Goal: Information Seeking & Learning: Learn about a topic

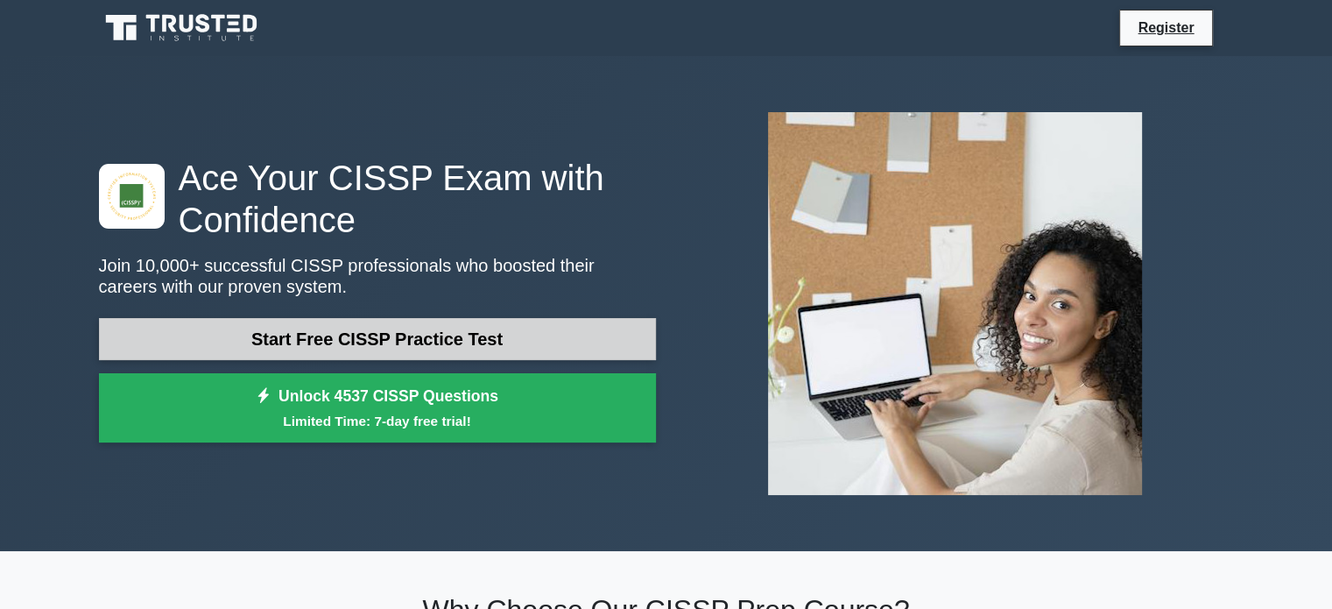
click at [478, 335] on link "Start Free CISSP Practice Test" at bounding box center [377, 339] width 557 height 42
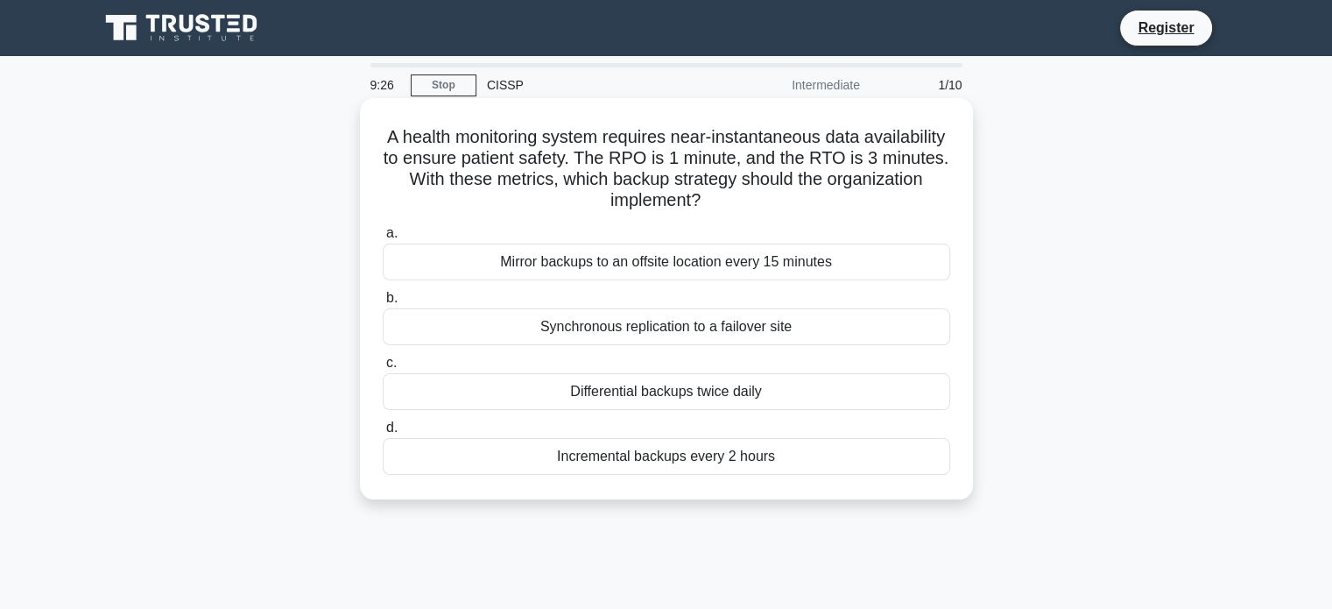
click at [689, 261] on div "Mirror backups to an offsite location every 15 minutes" at bounding box center [667, 262] width 568 height 37
click at [383, 239] on input "a. Mirror backups to an offsite location every 15 minutes" at bounding box center [383, 233] width 0 height 11
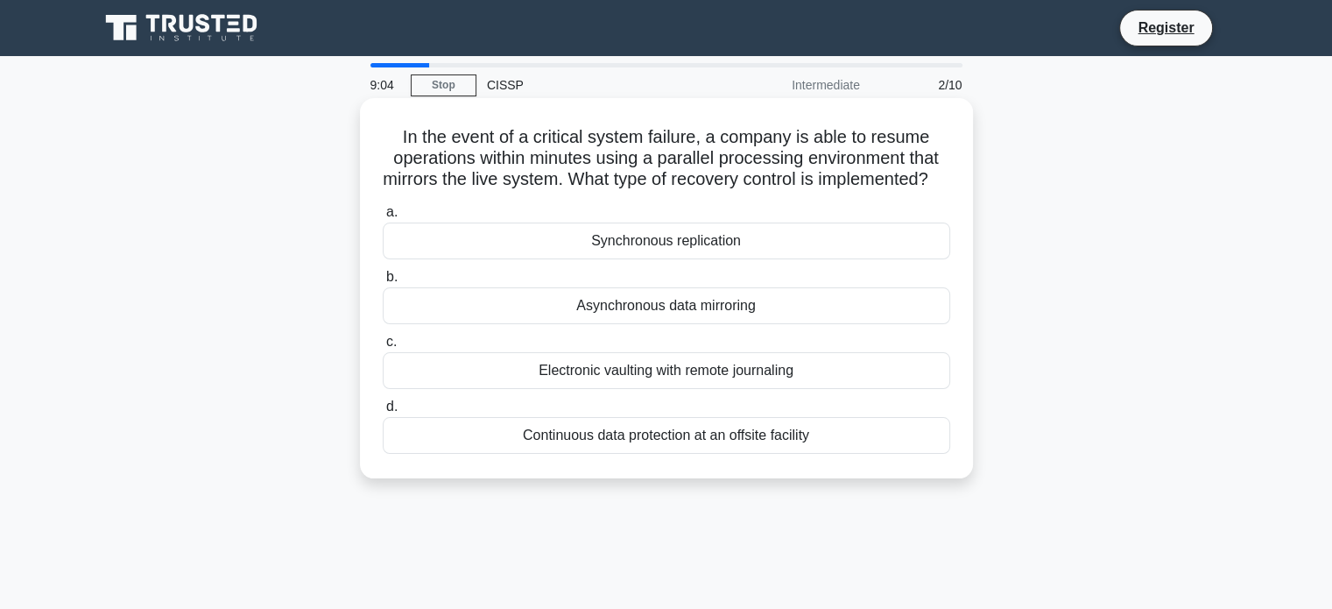
click at [708, 324] on div "Asynchronous data mirroring" at bounding box center [667, 305] width 568 height 37
click at [383, 283] on input "b. Asynchronous data mirroring" at bounding box center [383, 277] width 0 height 11
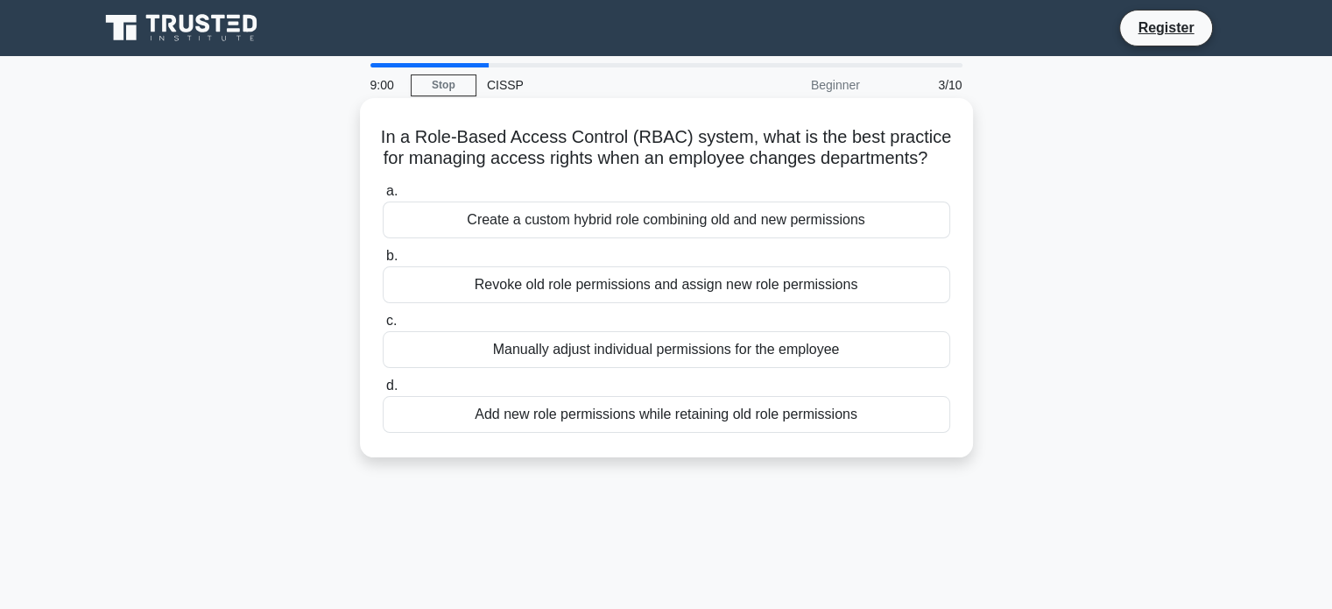
click at [744, 238] on div "Create a custom hybrid role combining old and new permissions" at bounding box center [667, 219] width 568 height 37
click at [383, 197] on input "a. Create a custom hybrid role combining old and new permissions" at bounding box center [383, 191] width 0 height 11
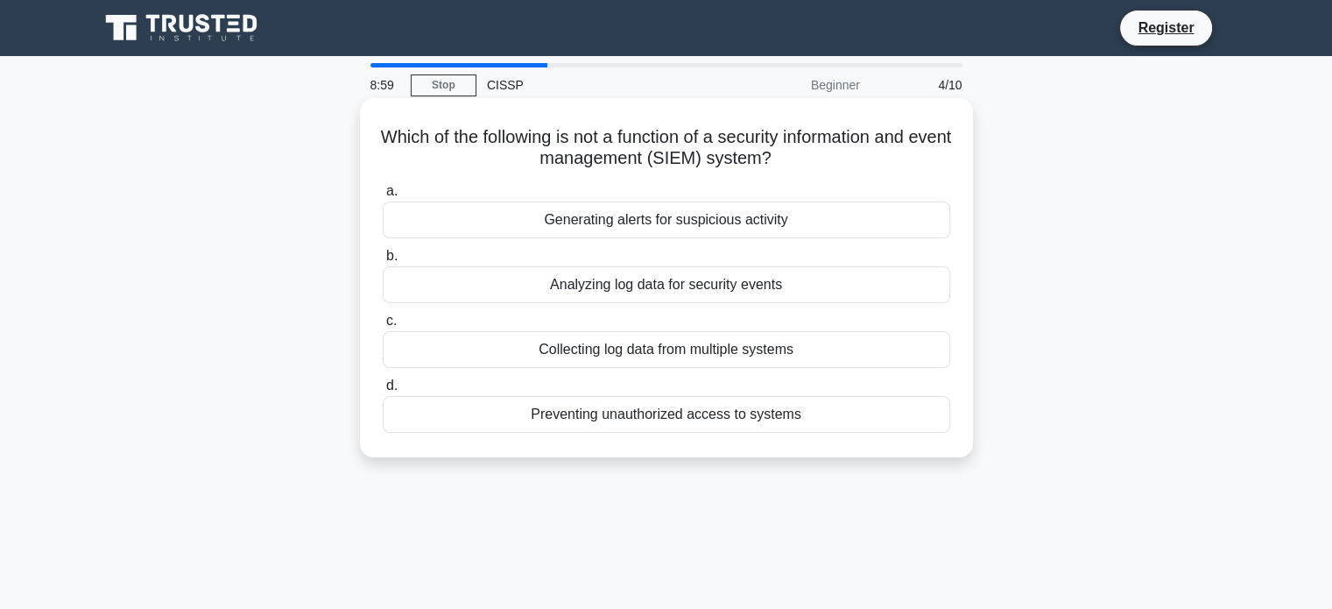
click at [705, 296] on div "Analyzing log data for security events" at bounding box center [667, 284] width 568 height 37
click at [383, 262] on input "b. Analyzing log data for security events" at bounding box center [383, 256] width 0 height 11
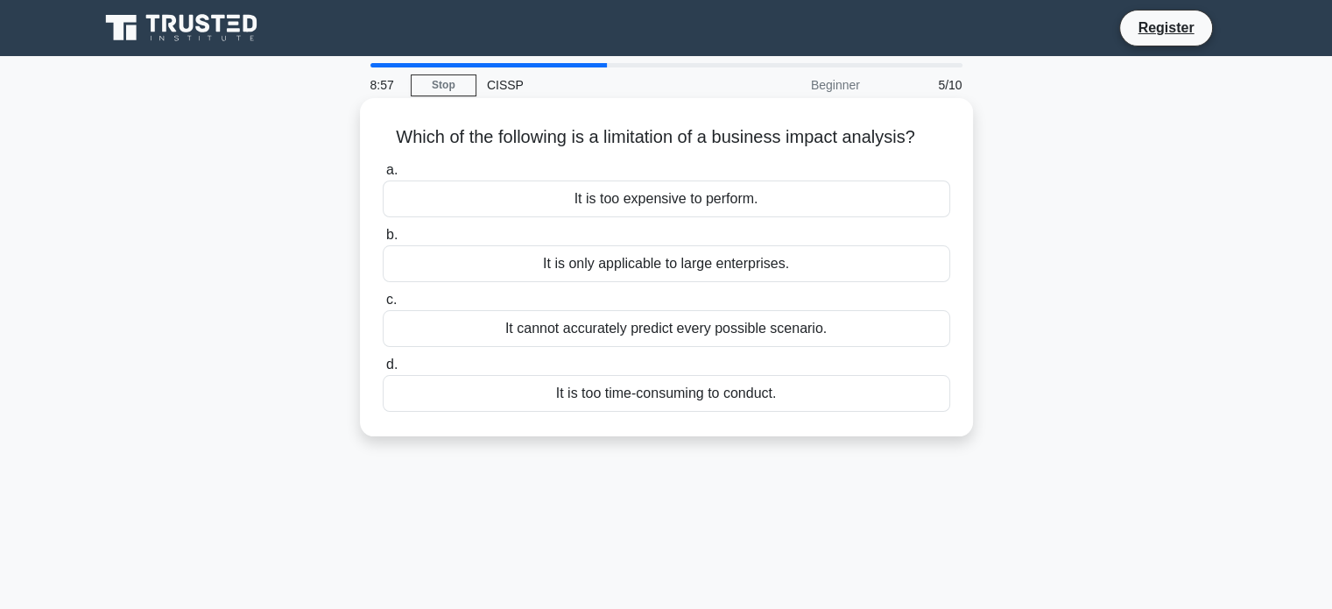
click at [641, 396] on div "It is too time-consuming to conduct." at bounding box center [667, 393] width 568 height 37
click at [383, 371] on input "d. It is too time-consuming to conduct." at bounding box center [383, 364] width 0 height 11
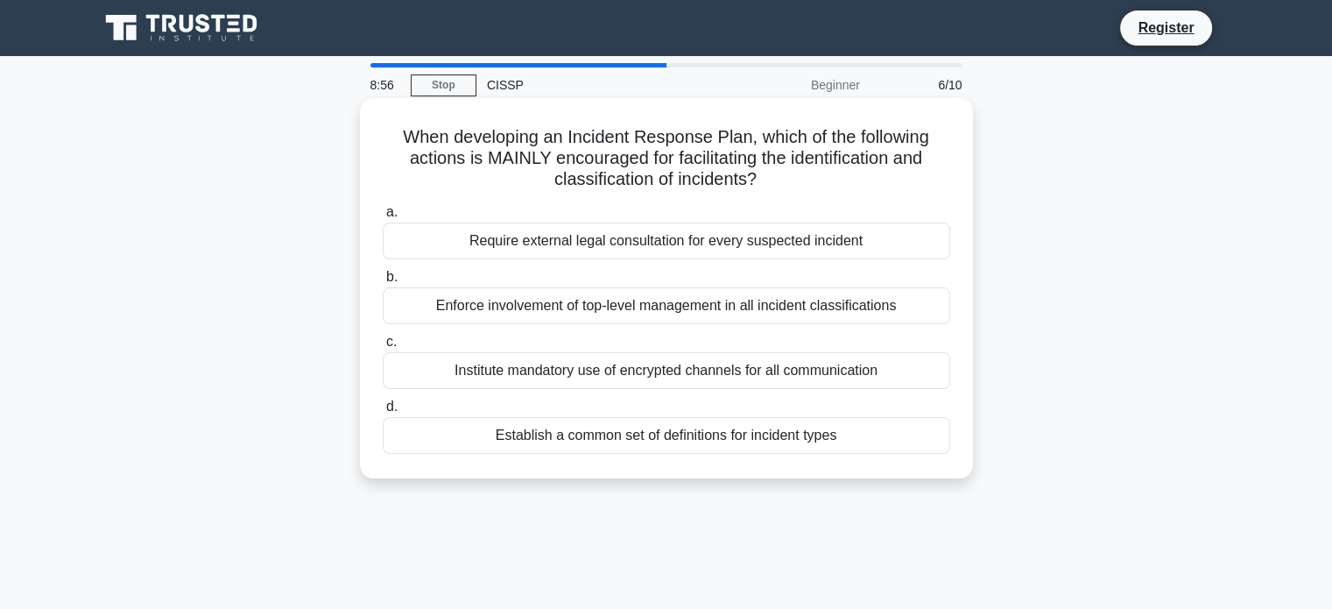
click at [680, 254] on div "Require external legal consultation for every suspected incident" at bounding box center [667, 240] width 568 height 37
click at [383, 218] on input "a. Require external legal consultation for every suspected incident" at bounding box center [383, 212] width 0 height 11
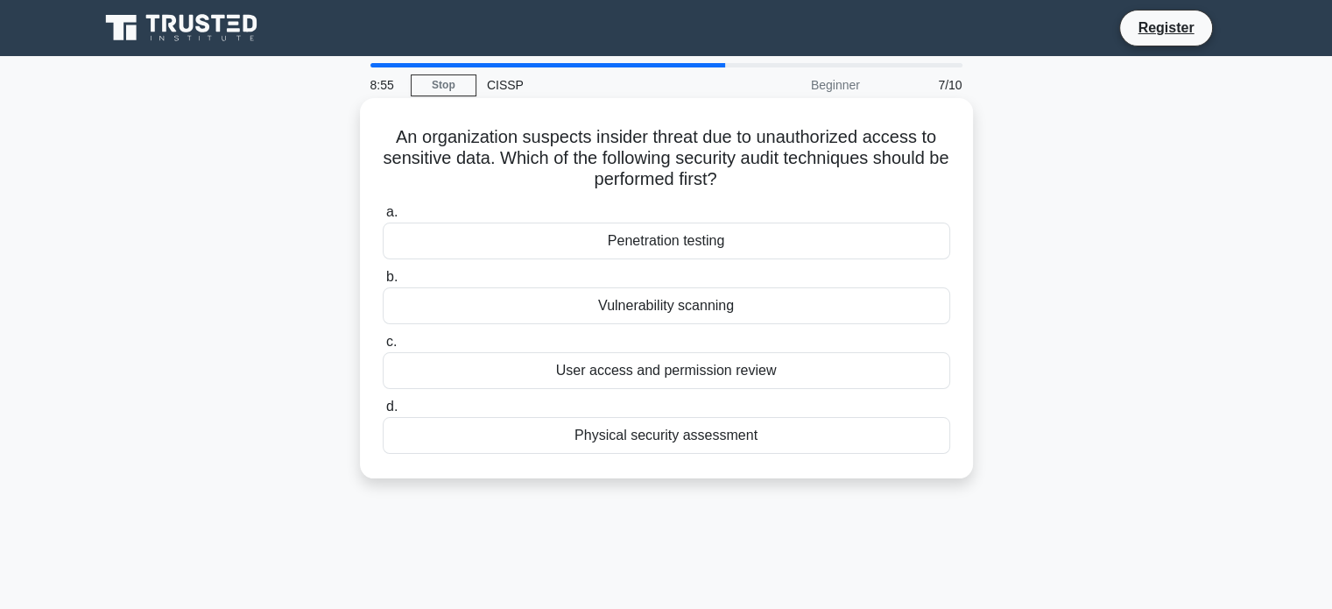
click at [664, 311] on div "Vulnerability scanning" at bounding box center [667, 305] width 568 height 37
click at [383, 283] on input "b. Vulnerability scanning" at bounding box center [383, 277] width 0 height 11
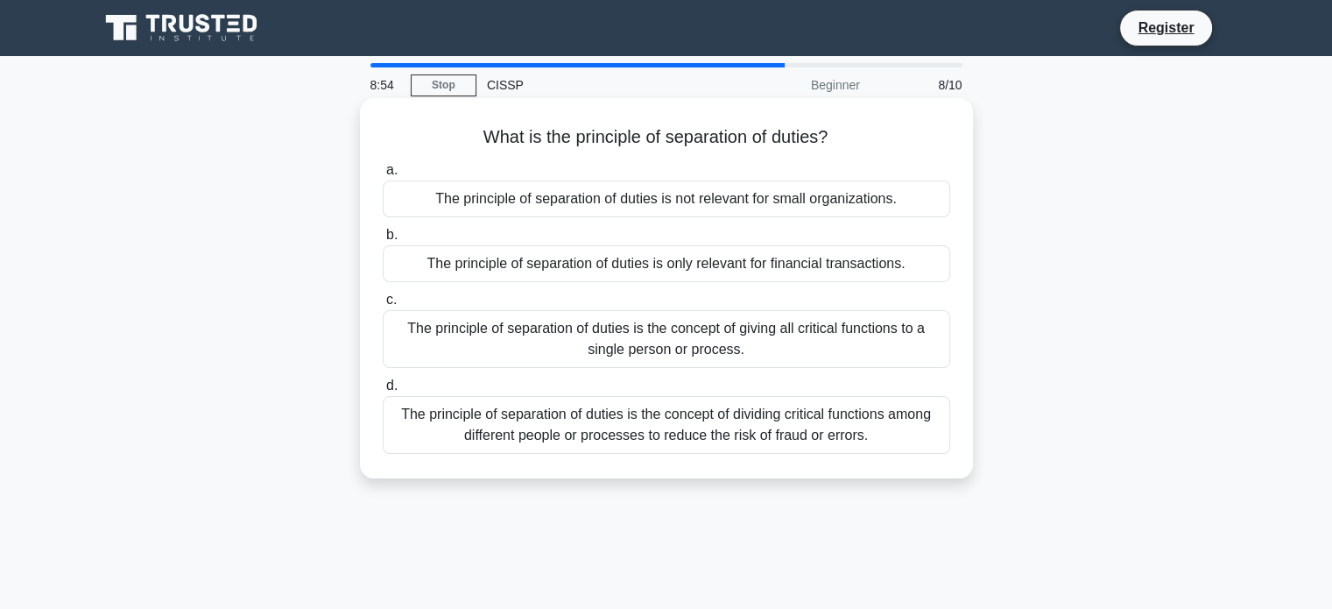
click at [643, 335] on div "The principle of separation of duties is the concept of giving all critical fun…" at bounding box center [667, 339] width 568 height 58
click at [704, 201] on div "The principle of separation of duties is not relevant for small organizations." at bounding box center [667, 198] width 568 height 37
click at [383, 176] on input "a. The principle of separation of duties is not relevant for small organization…" at bounding box center [383, 170] width 0 height 11
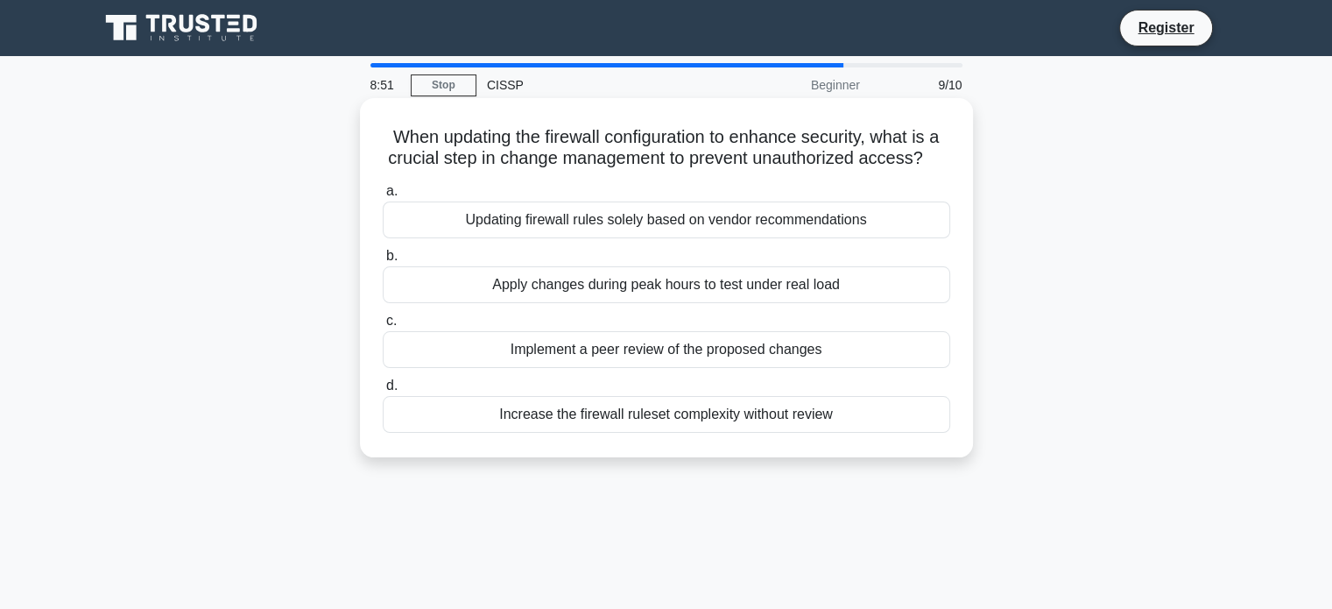
click at [629, 360] on div "Implement a peer review of the proposed changes" at bounding box center [667, 349] width 568 height 37
click at [383, 327] on input "c. Implement a peer review of the proposed changes" at bounding box center [383, 320] width 0 height 11
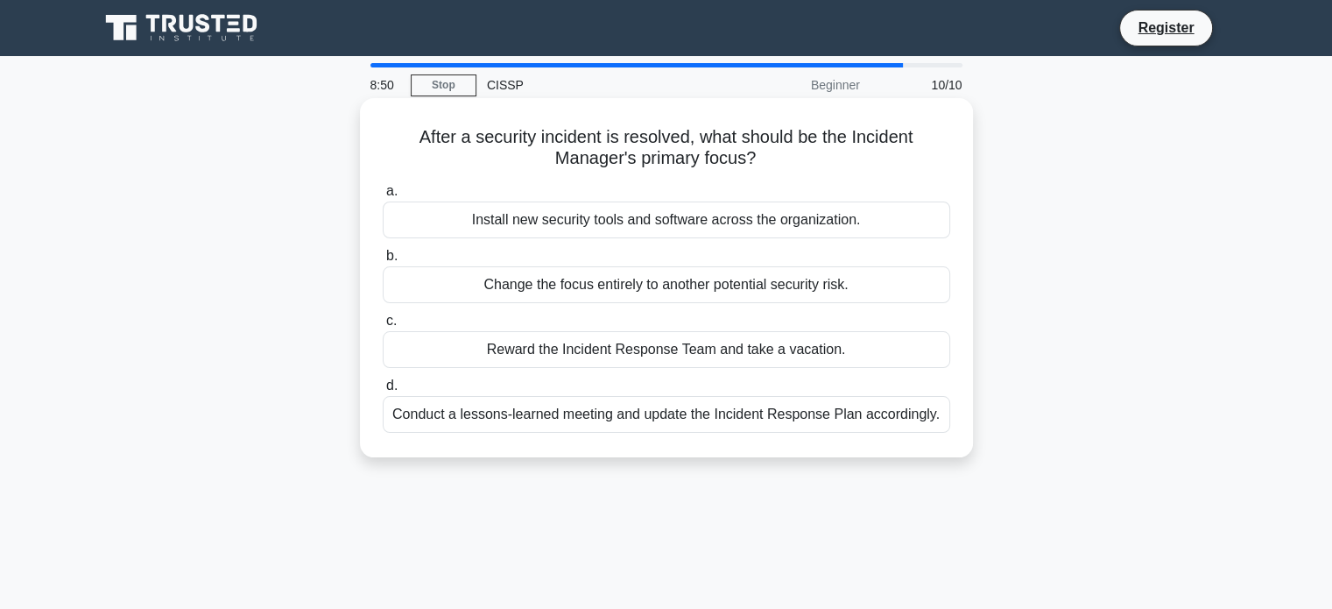
click at [582, 302] on div "Change the focus entirely to another potential security risk." at bounding box center [667, 284] width 568 height 37
click at [383, 262] on input "b. Change the focus entirely to another potential security risk." at bounding box center [383, 256] width 0 height 11
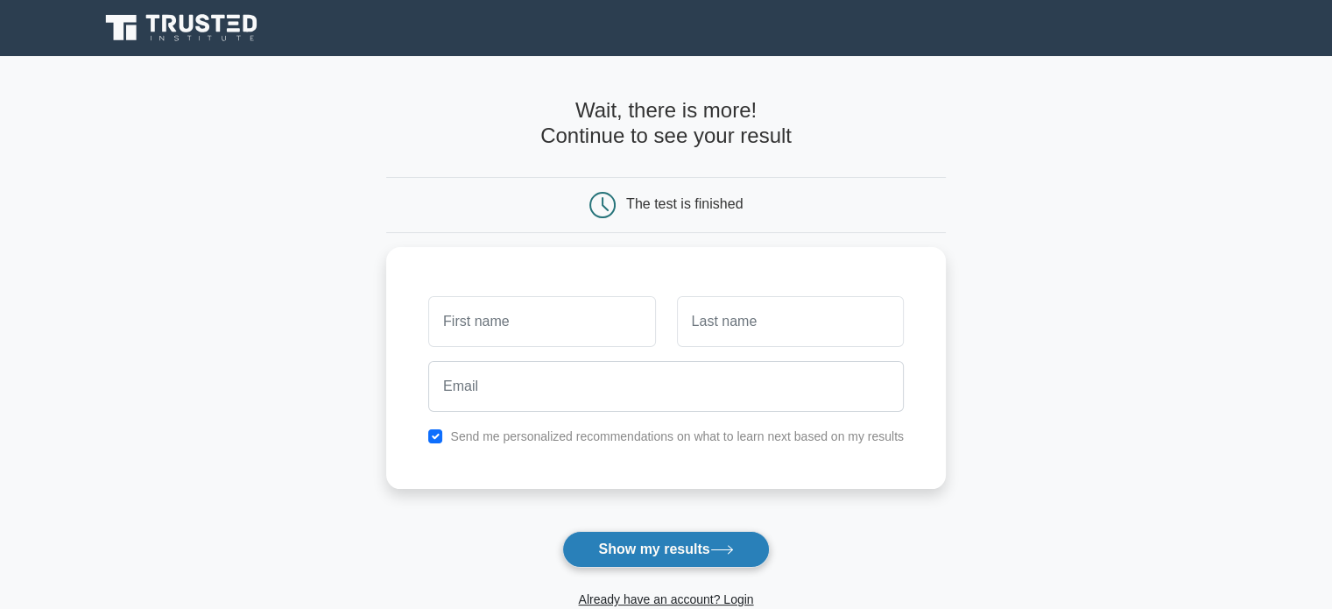
click at [639, 551] on button "Show my results" at bounding box center [665, 549] width 207 height 37
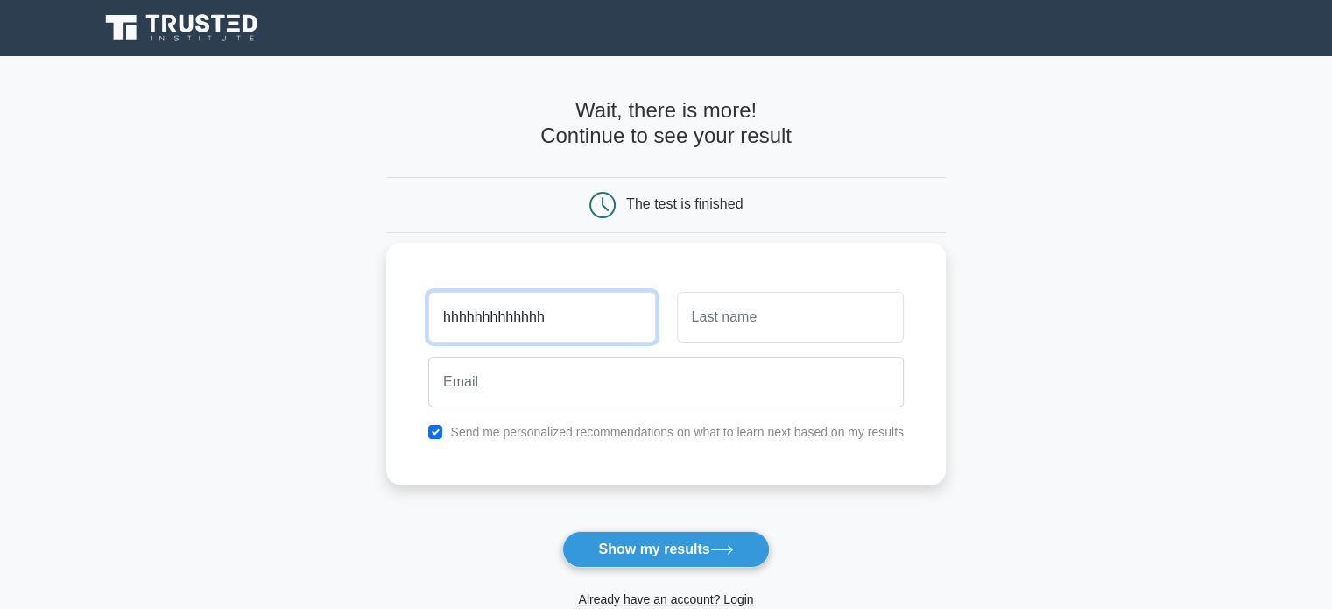
type input "hhhhhhhhhhhhh"
click at [722, 322] on input "text" at bounding box center [790, 317] width 227 height 51
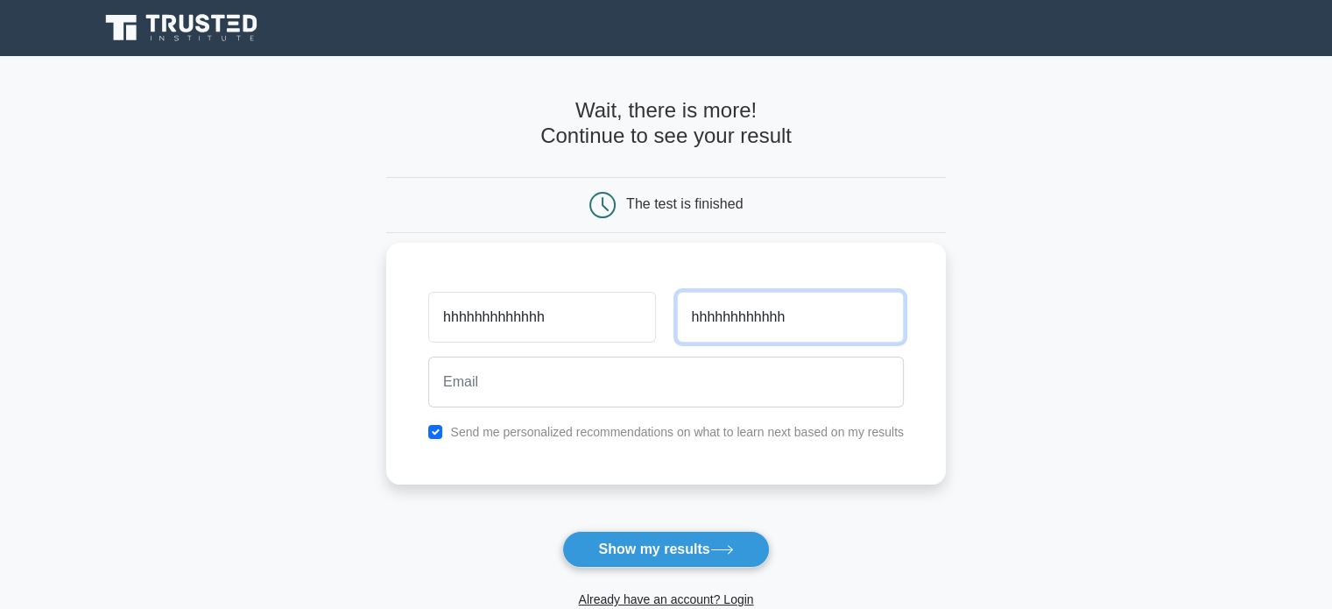
type input "hhhhhhhhhhhh"
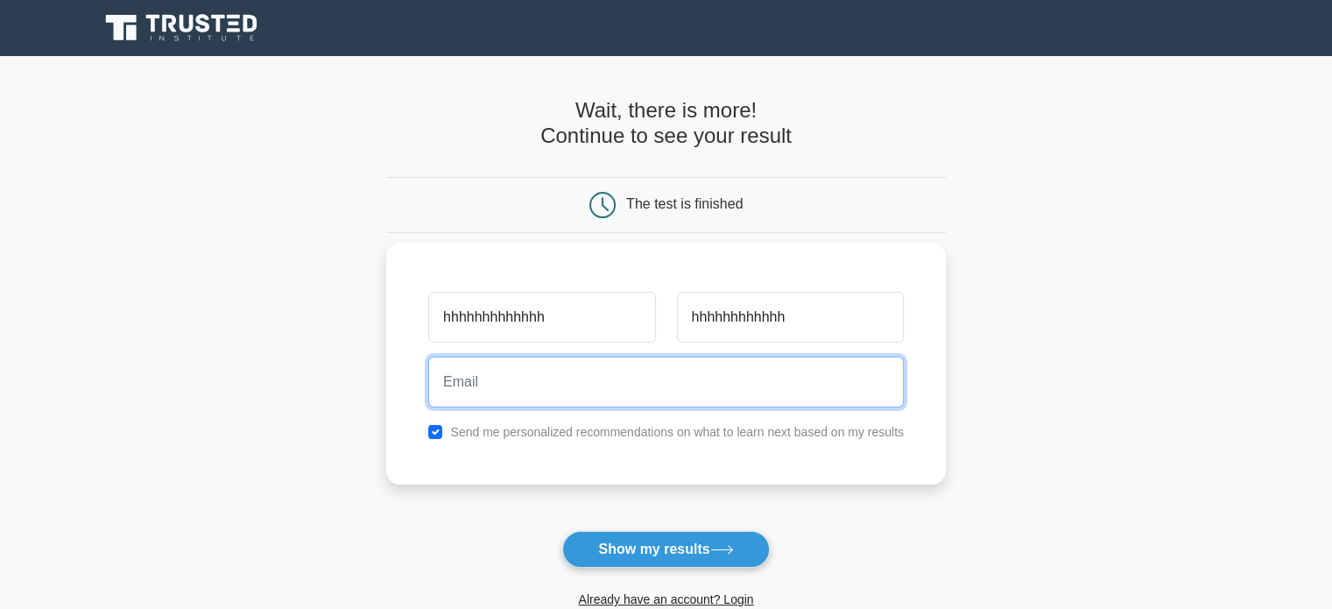
click at [557, 365] on input "email" at bounding box center [666, 381] width 476 height 51
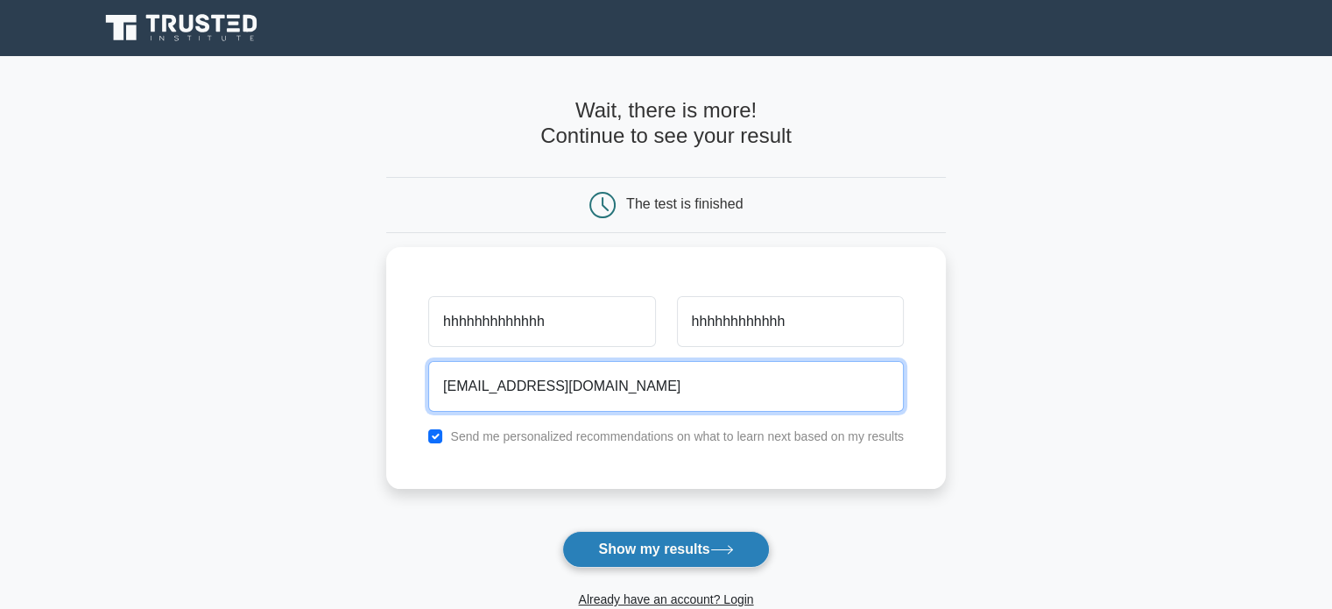
type input "gggggggggggg@gmqi.cv"
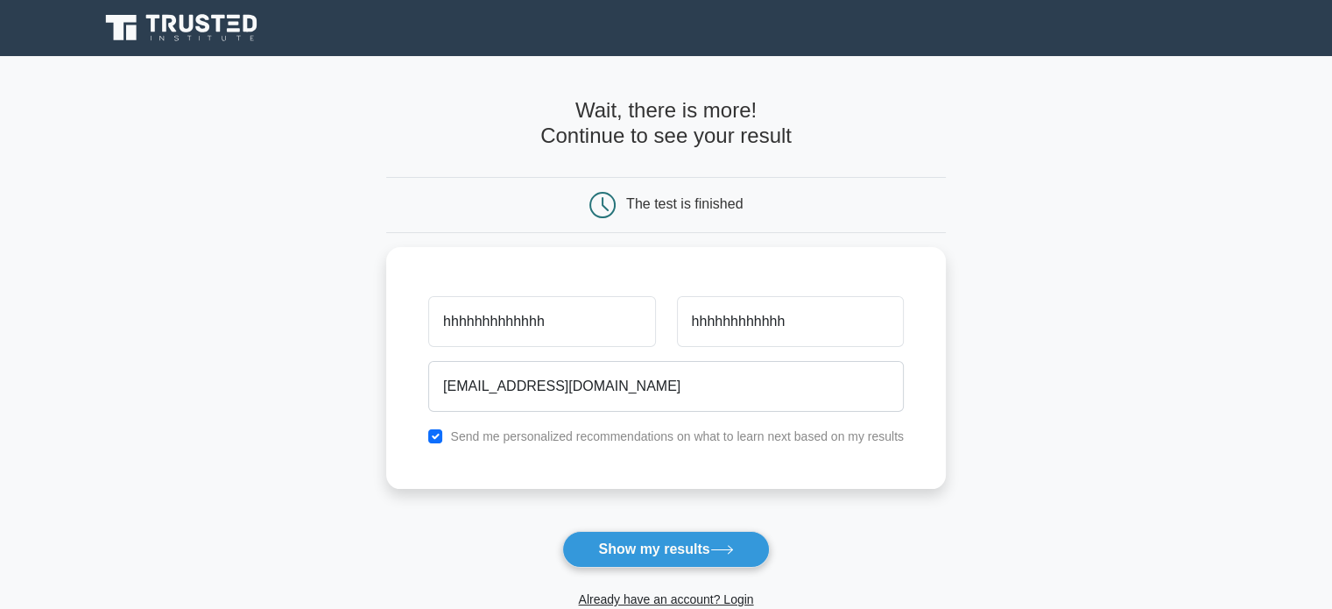
click at [665, 554] on button "Show my results" at bounding box center [665, 549] width 207 height 37
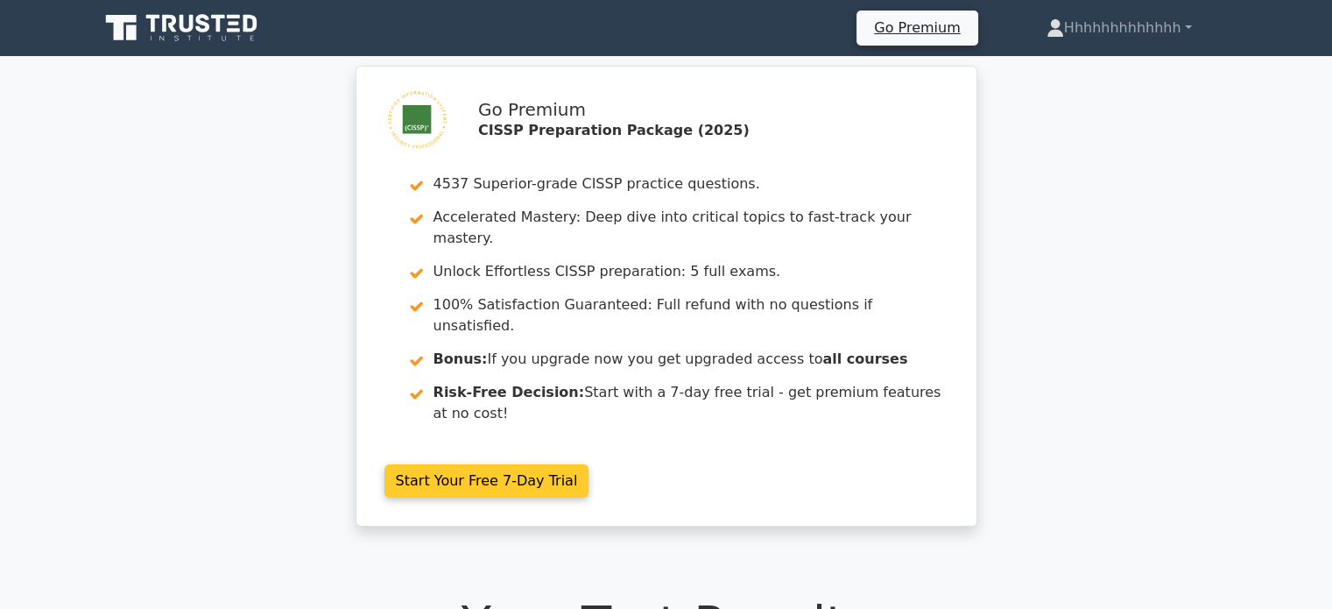
click at [529, 464] on link "Start Your Free 7-Day Trial" at bounding box center [487, 480] width 205 height 33
